Goal: Task Accomplishment & Management: Complete application form

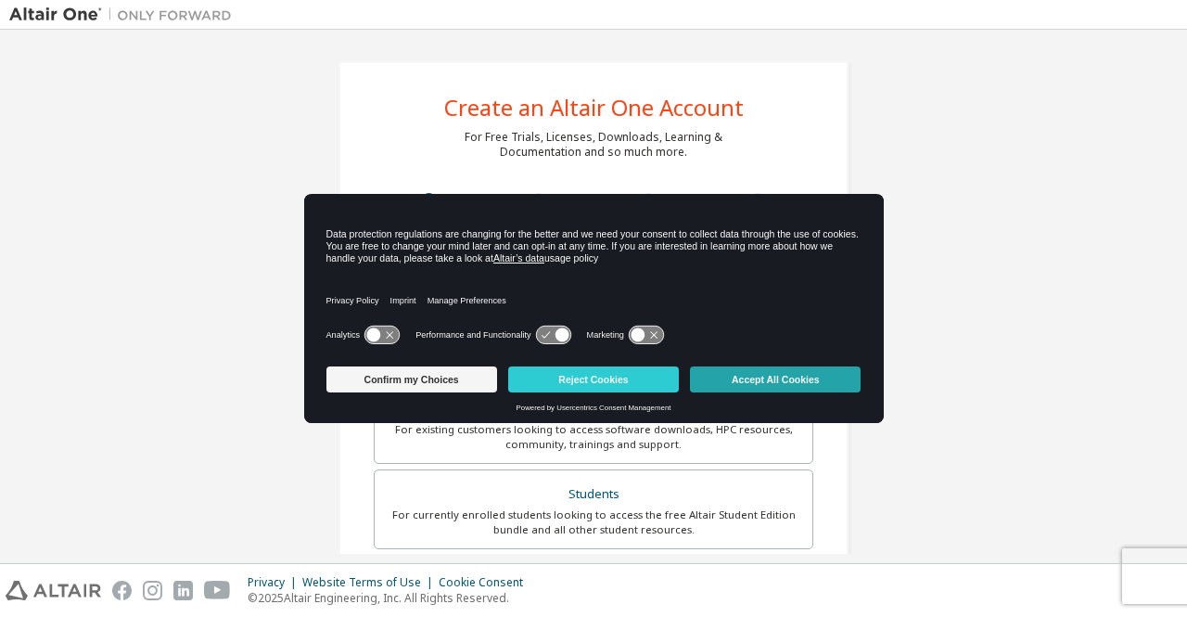
click at [773, 379] on button "Accept All Cookies" at bounding box center [775, 379] width 171 height 26
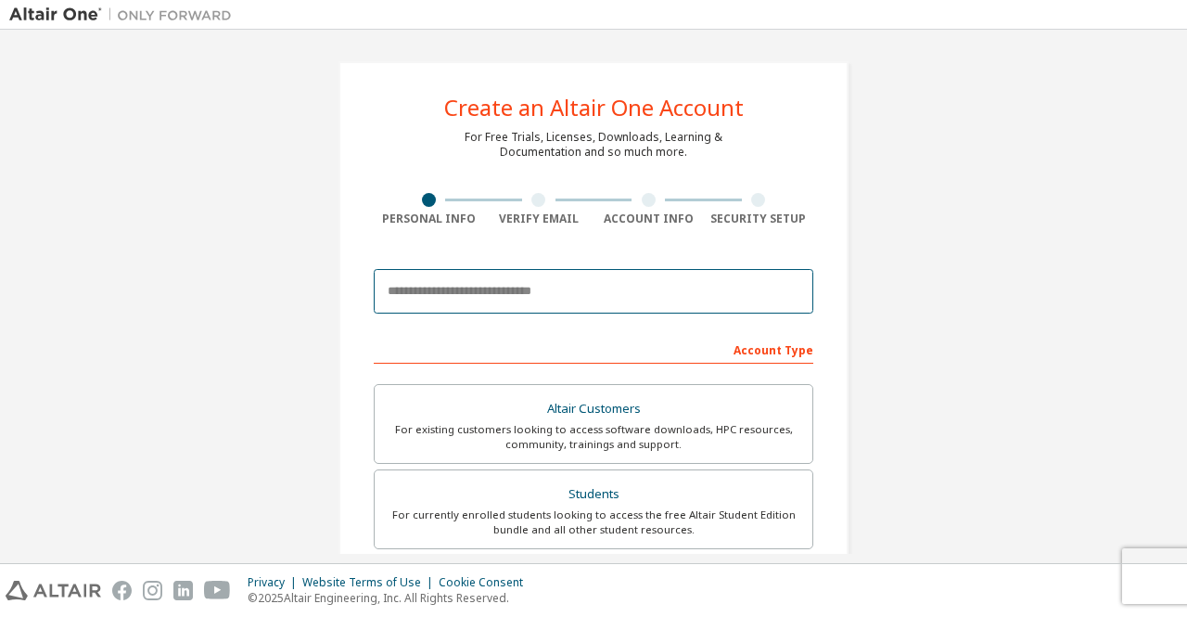
click at [675, 278] on input "email" at bounding box center [593, 291] width 439 height 45
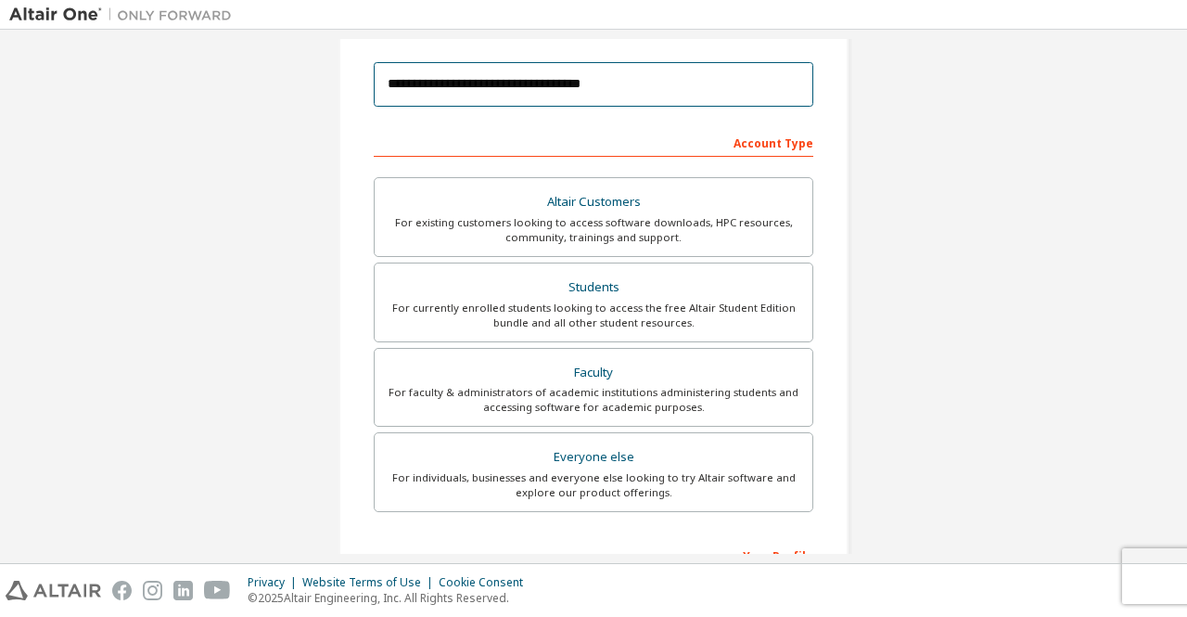
scroll to position [208, 0]
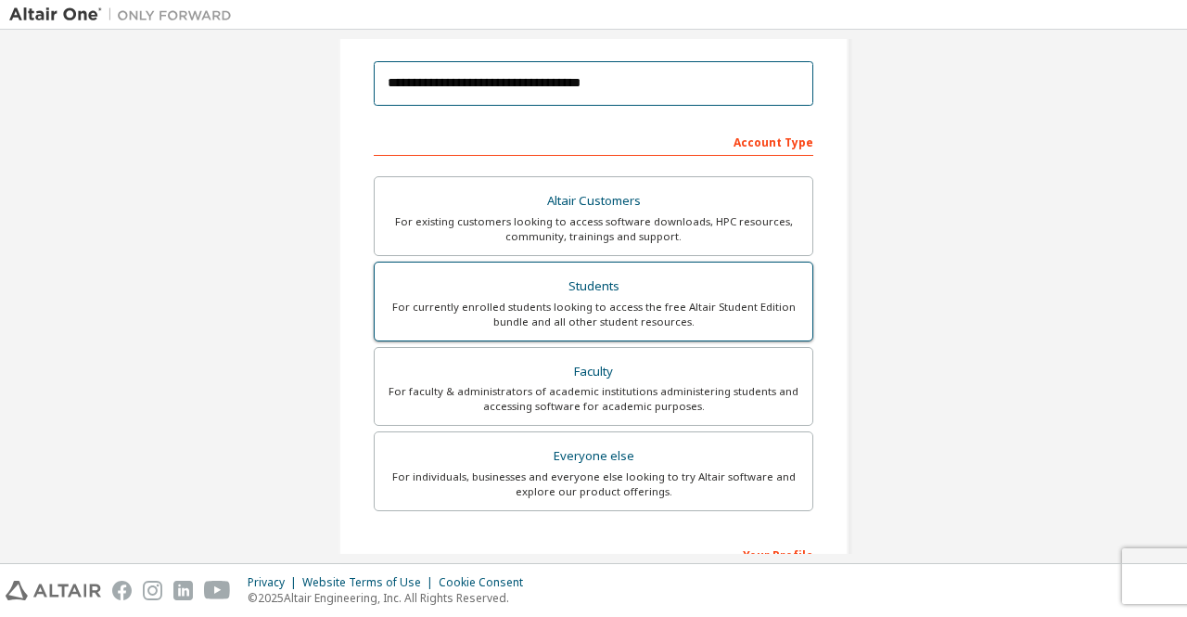
type input "**********"
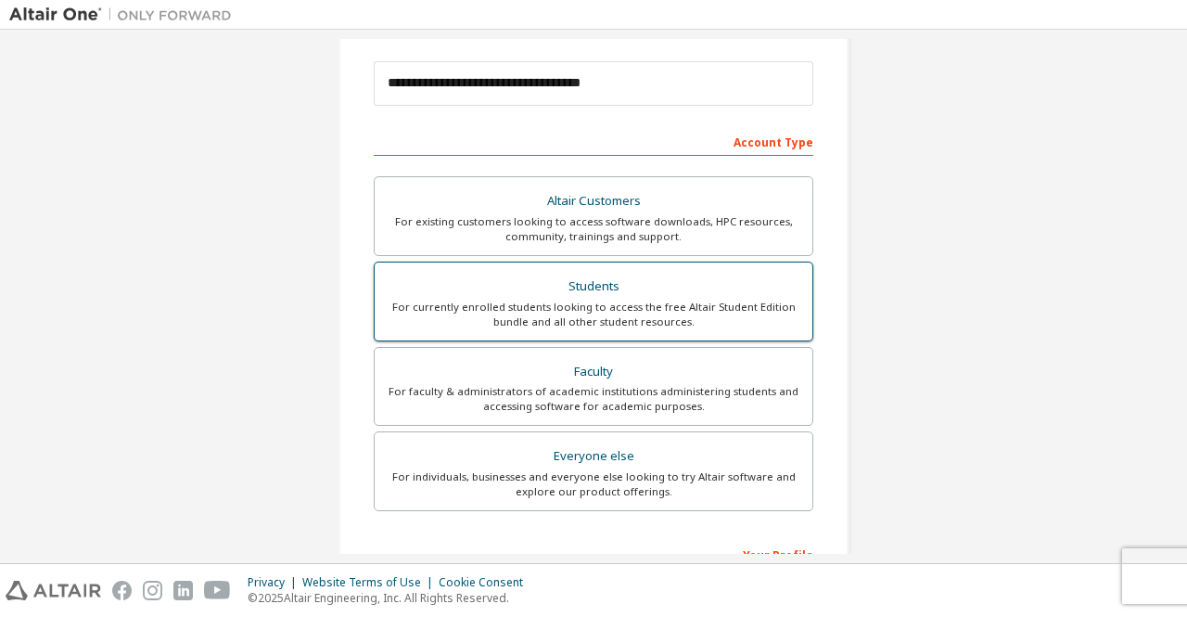
click at [752, 294] on div "Students" at bounding box center [593, 287] width 415 height 26
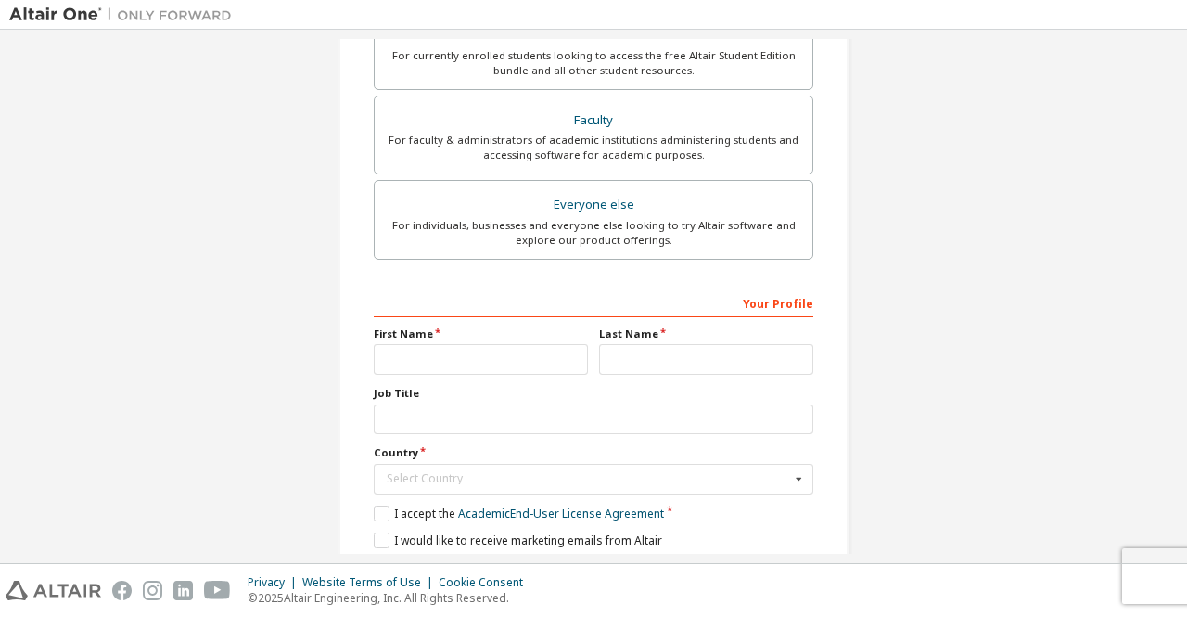
scroll to position [464, 0]
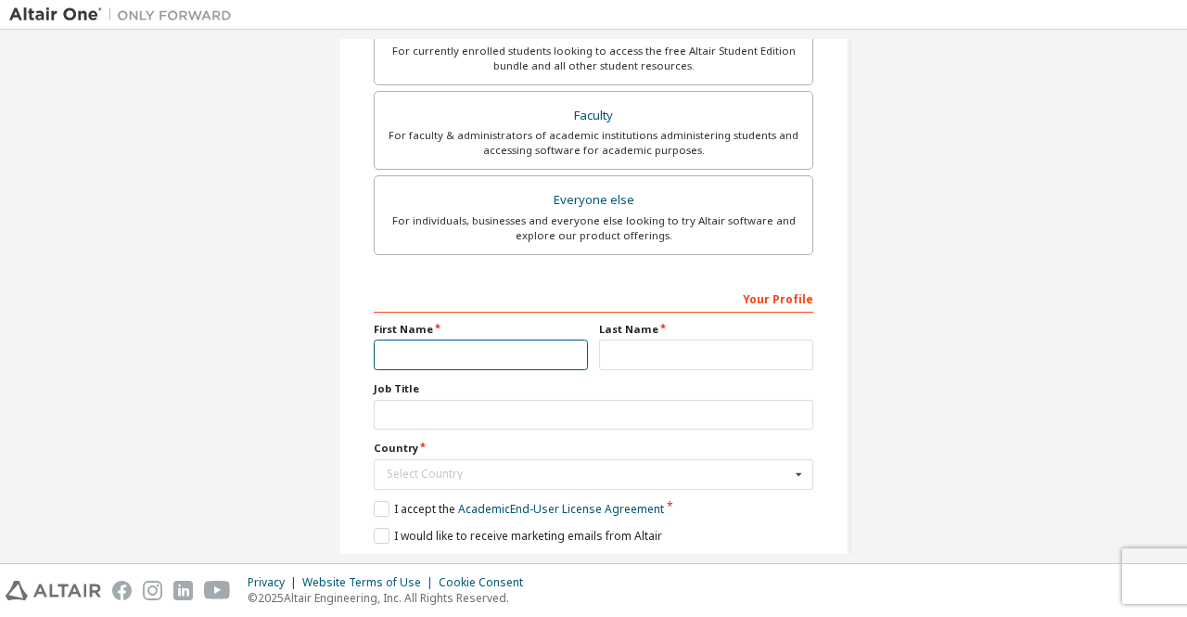
click at [505, 358] on input "text" at bounding box center [481, 354] width 214 height 31
type input "*********"
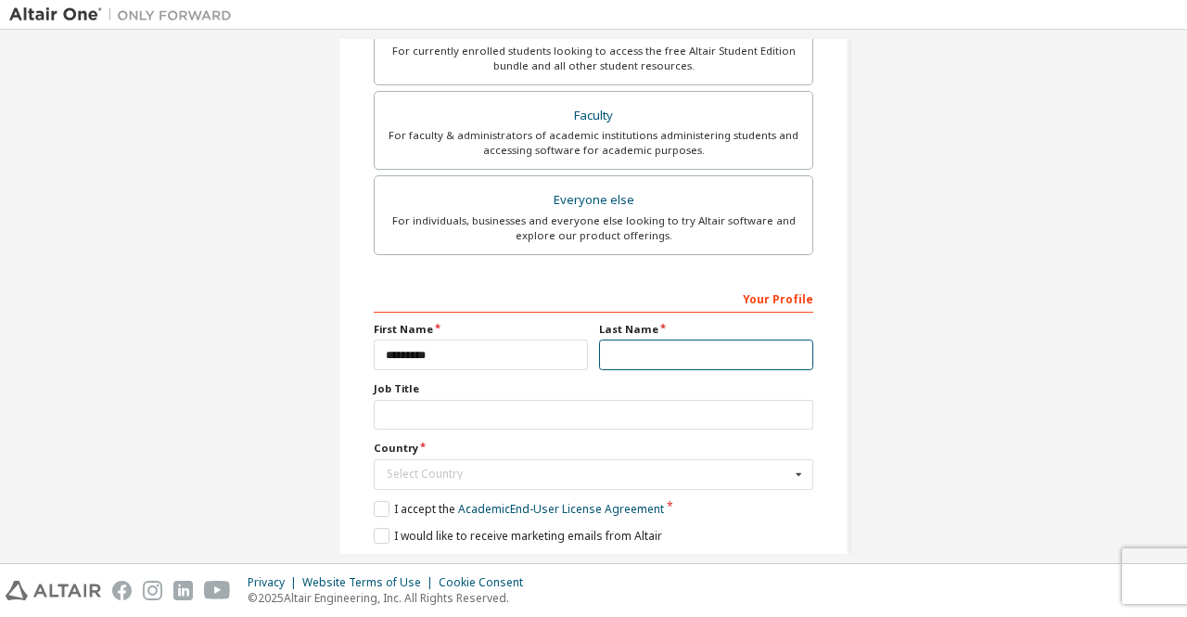
click at [618, 361] on input "text" at bounding box center [706, 354] width 214 height 31
type input "******"
click at [612, 468] on div "Select Country" at bounding box center [588, 473] width 403 height 11
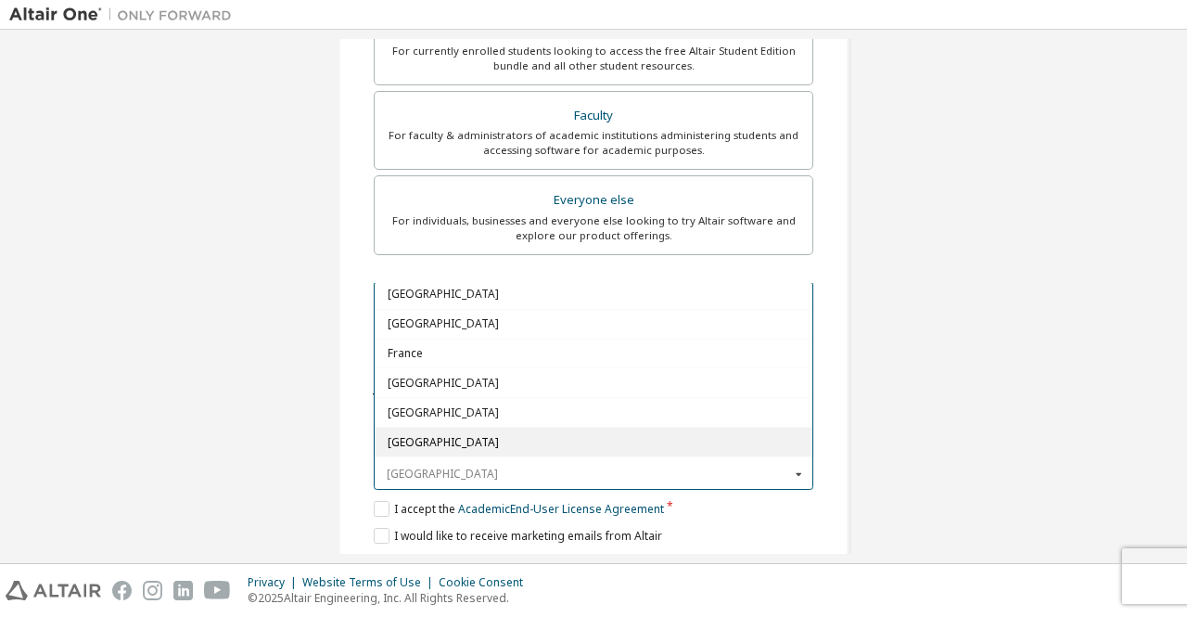
scroll to position [2087, 0]
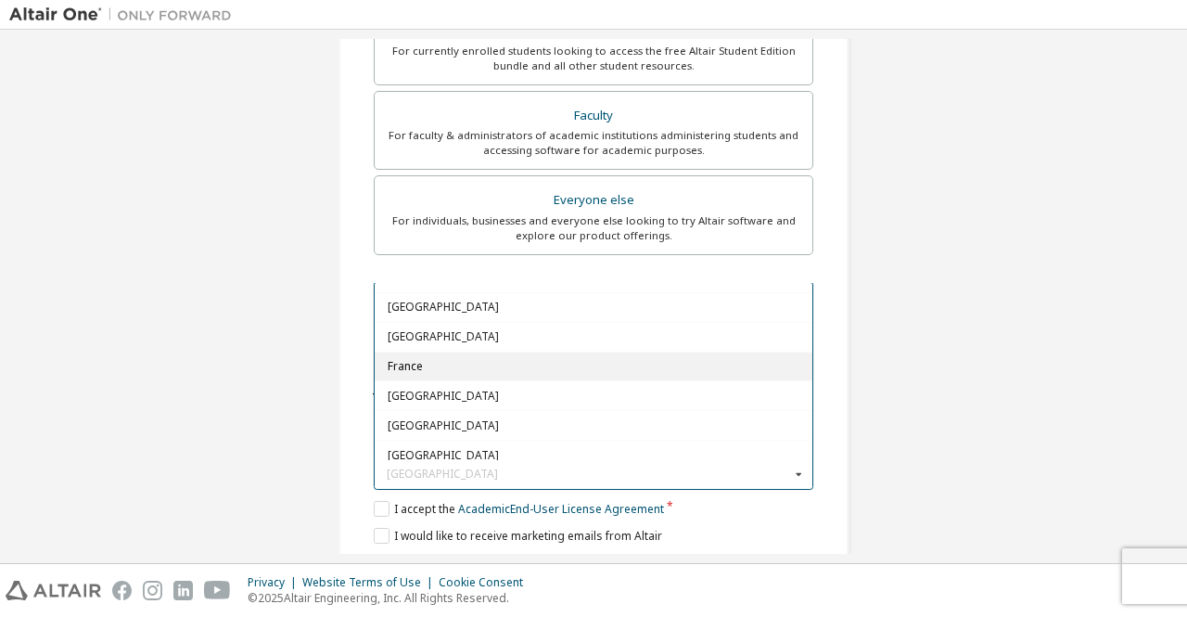
click at [538, 350] on div "France" at bounding box center [594, 365] width 438 height 30
type input "***"
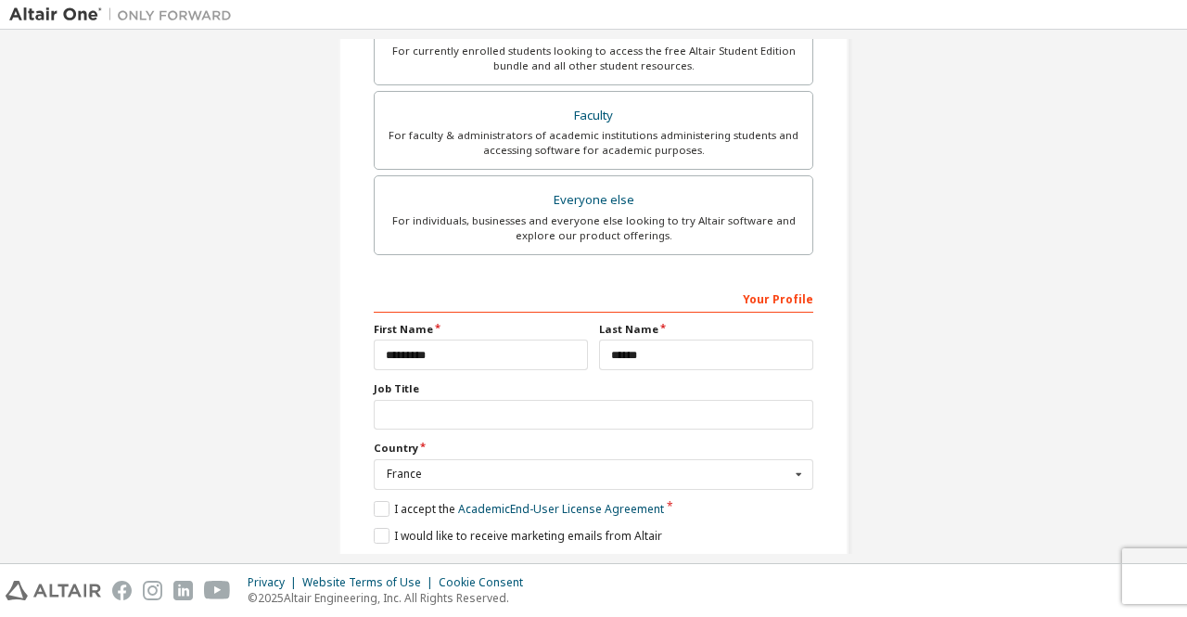
scroll to position [521, 0]
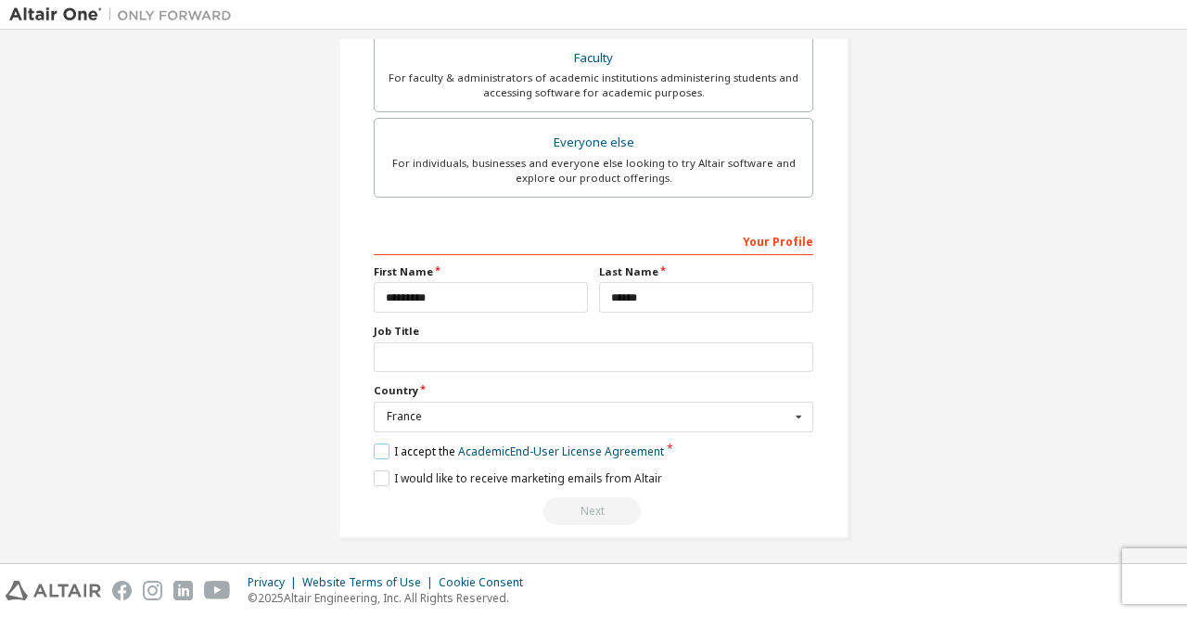
click at [377, 444] on label "I accept the Academic End-User License Agreement" at bounding box center [519, 451] width 290 height 16
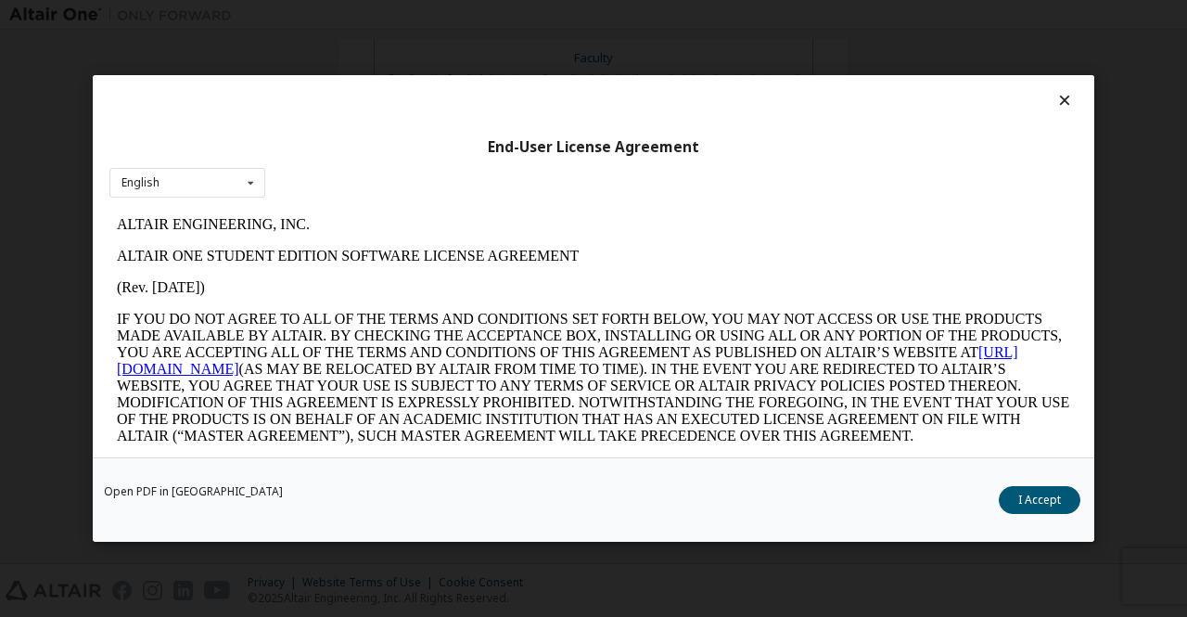
scroll to position [0, 0]
click at [1055, 496] on button "I Accept" at bounding box center [1040, 500] width 82 height 28
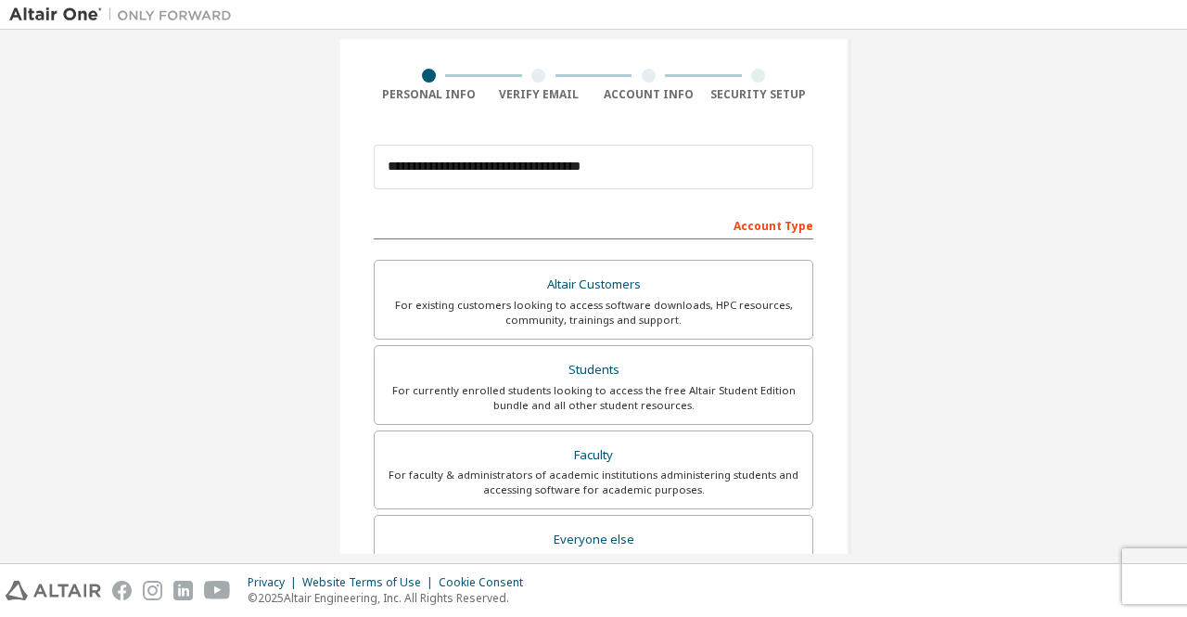
scroll to position [521, 0]
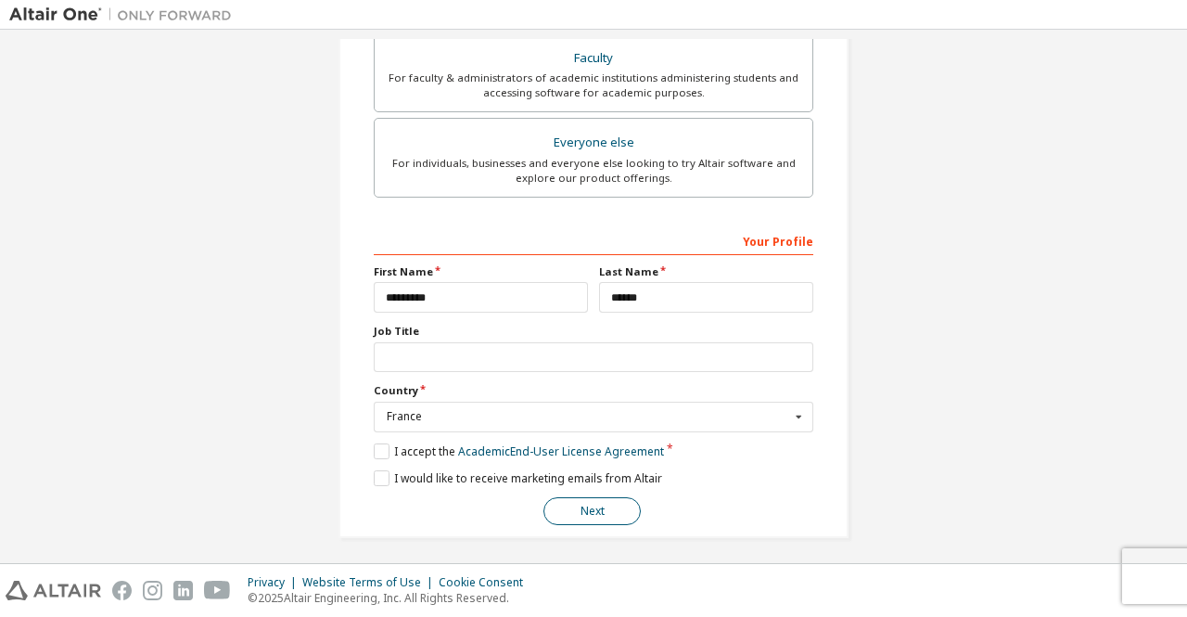
click at [608, 500] on button "Next" at bounding box center [591, 511] width 97 height 28
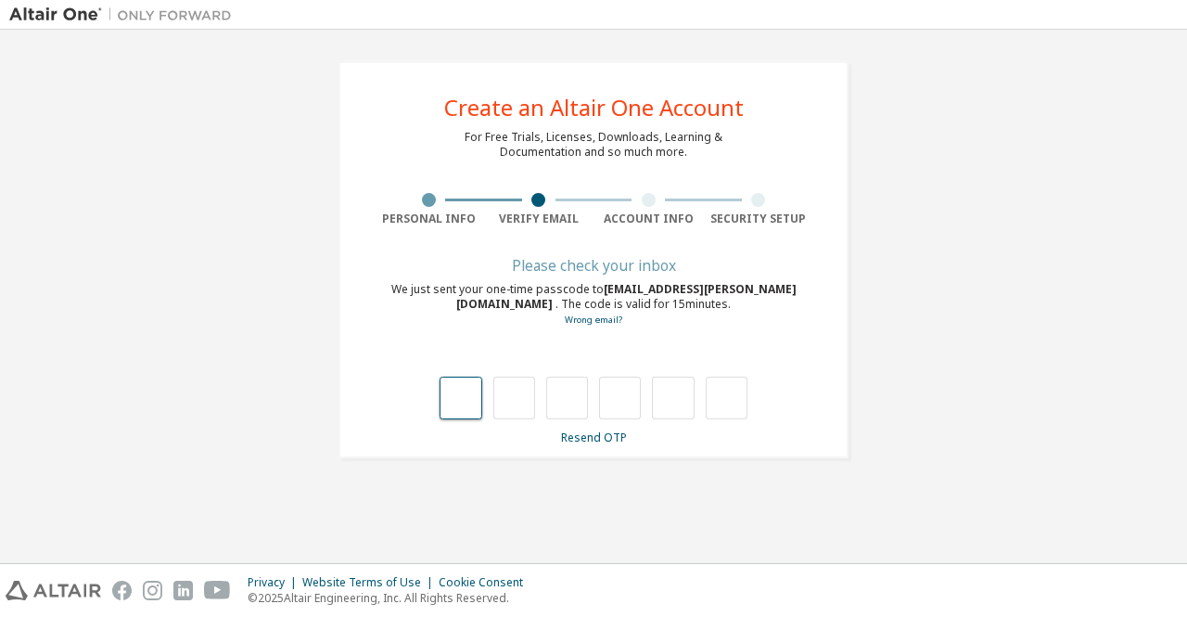
type input "*"
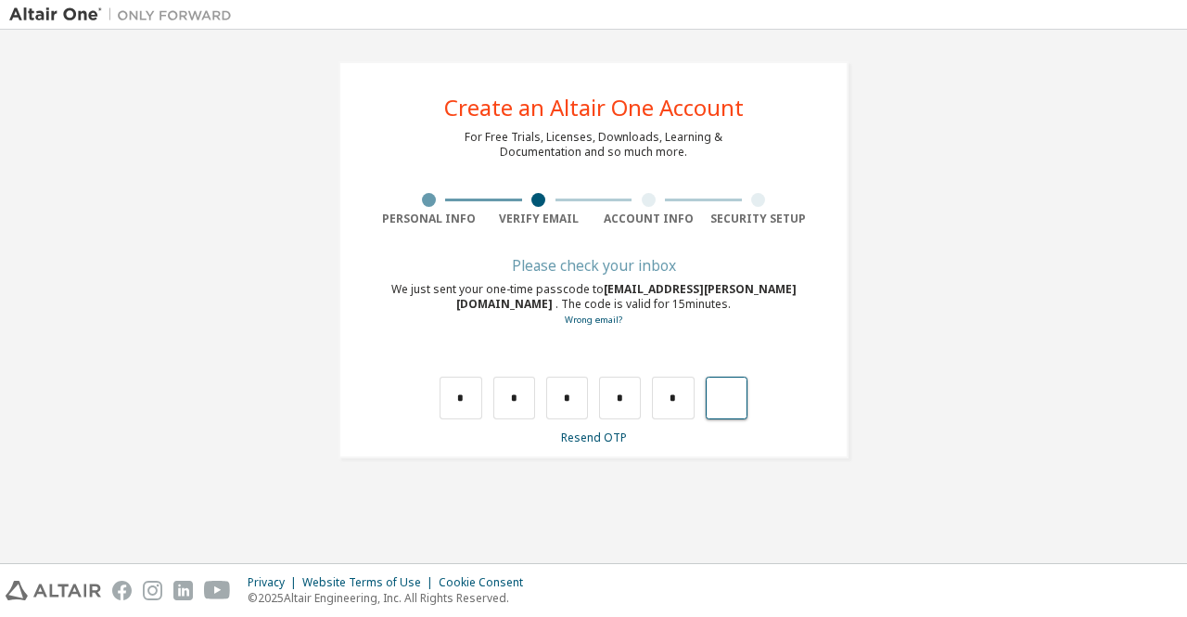
type input "*"
